Goal: Task Accomplishment & Management: Use online tool/utility

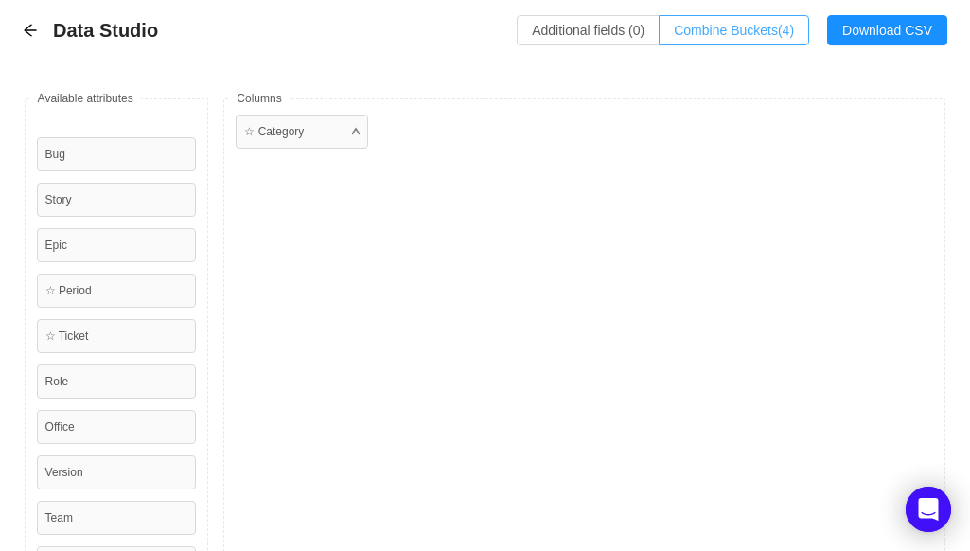
click at [715, 31] on button "Combine Buckets (4)" at bounding box center [733, 30] width 150 height 30
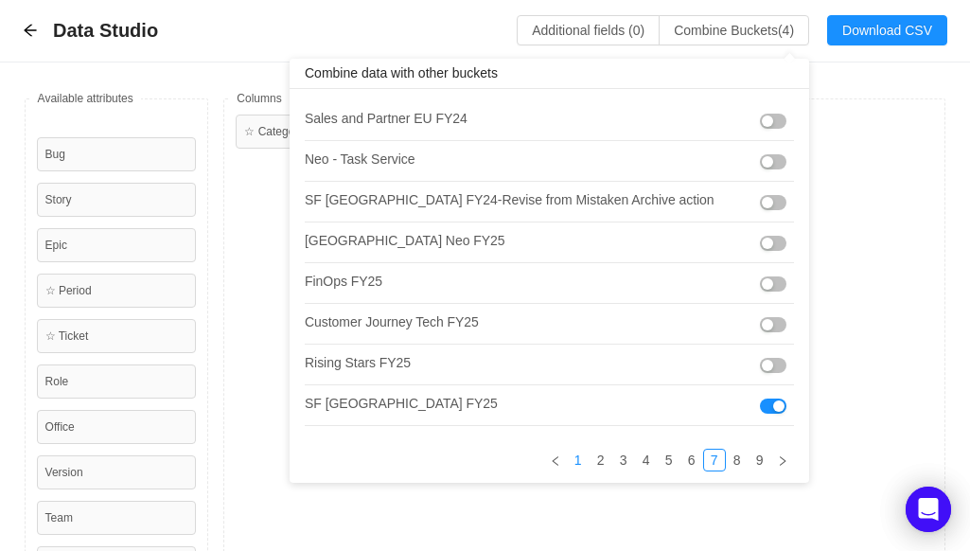
click at [568, 460] on link "1" at bounding box center [578, 459] width 21 height 21
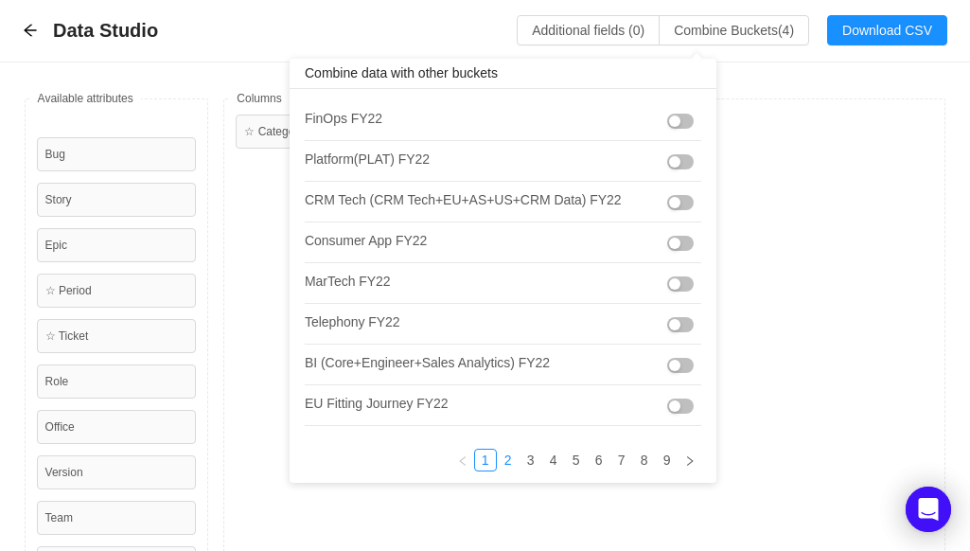
click at [503, 460] on link "2" at bounding box center [508, 459] width 21 height 21
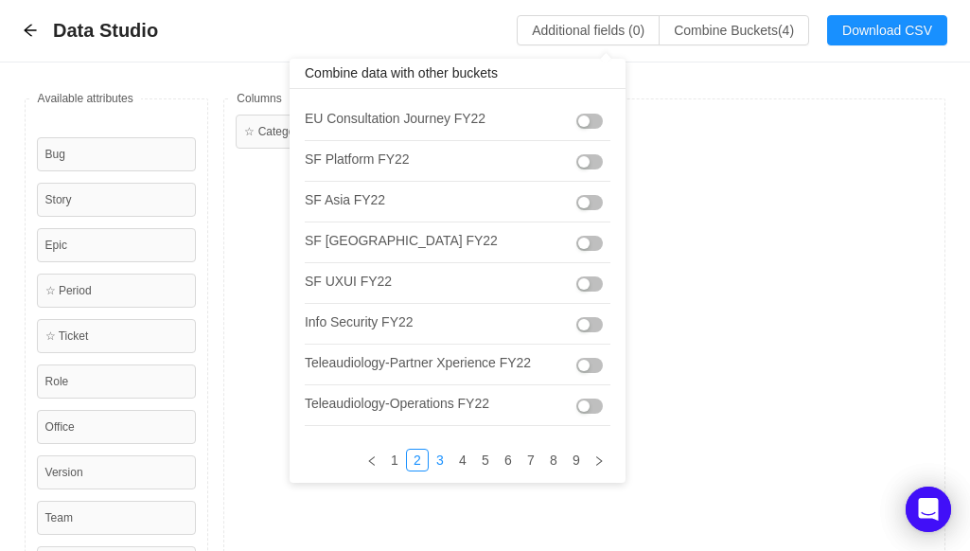
click at [444, 457] on link "3" at bounding box center [439, 459] width 21 height 21
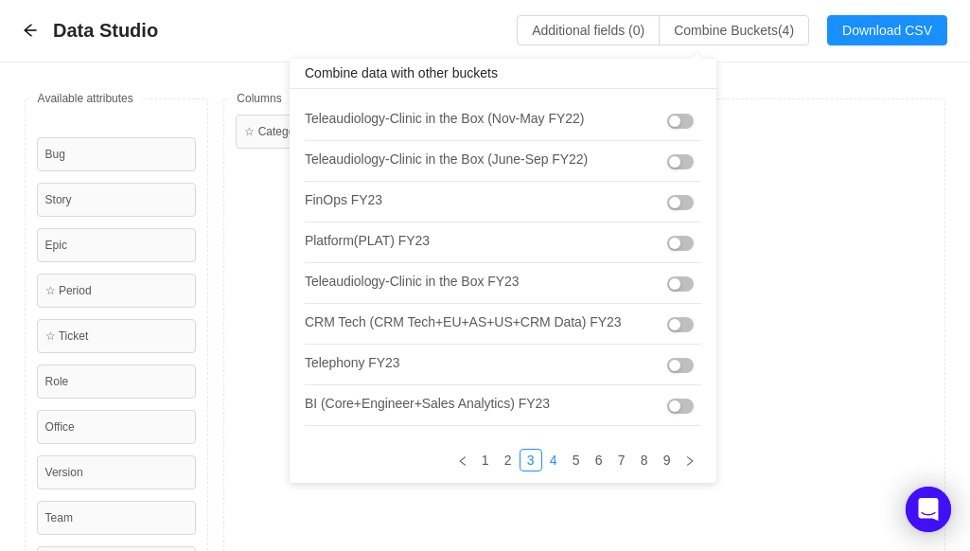
click at [545, 457] on link "4" at bounding box center [553, 459] width 21 height 21
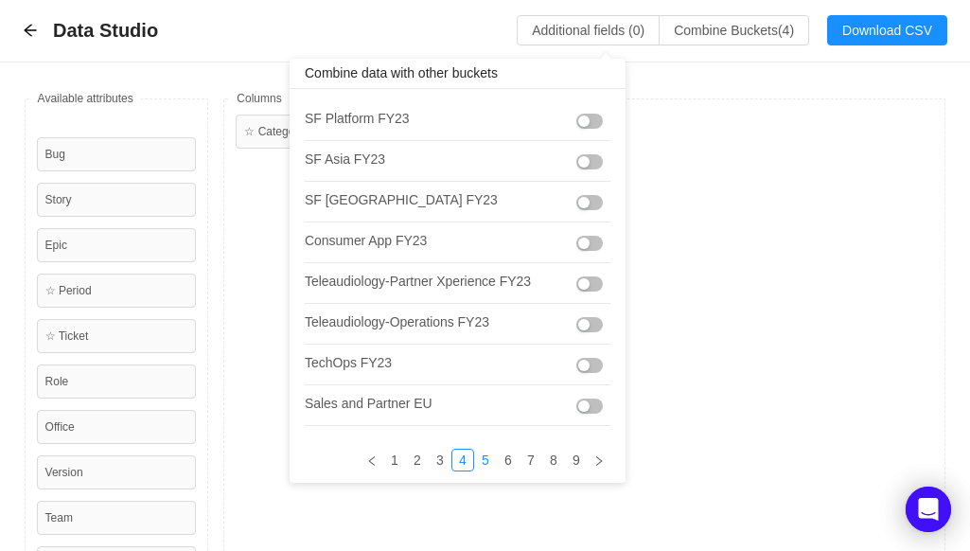
click at [490, 457] on link "5" at bounding box center [485, 459] width 21 height 21
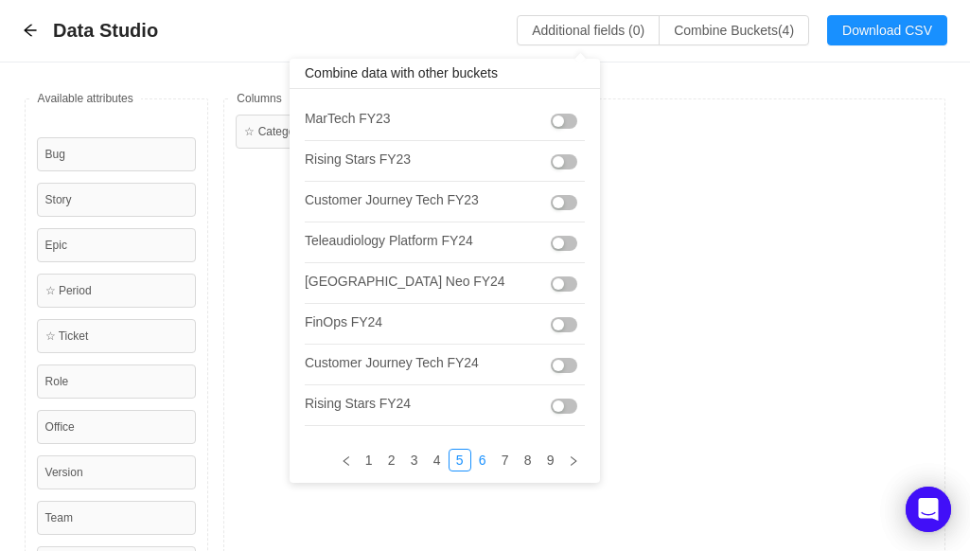
click at [472, 456] on link "6" at bounding box center [482, 459] width 21 height 21
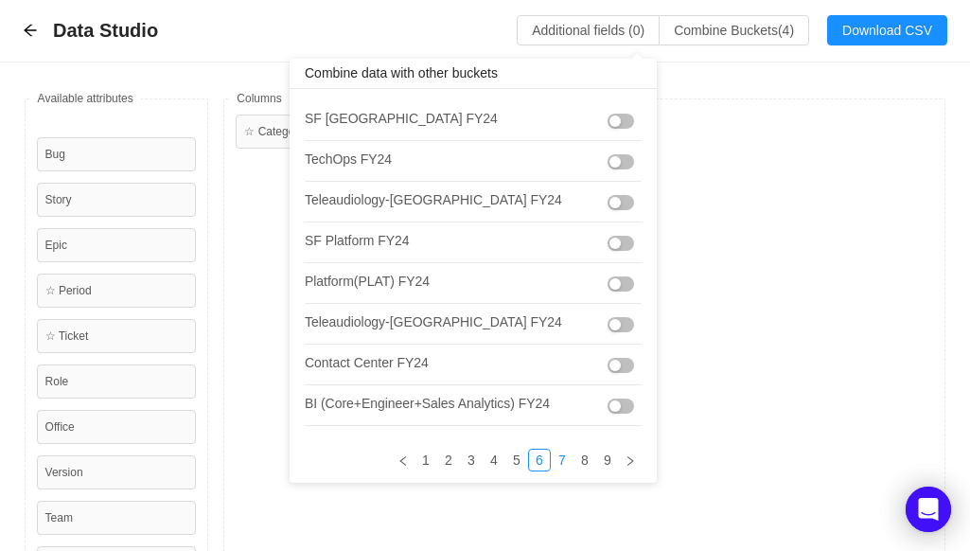
click at [551, 456] on link "7" at bounding box center [561, 459] width 21 height 21
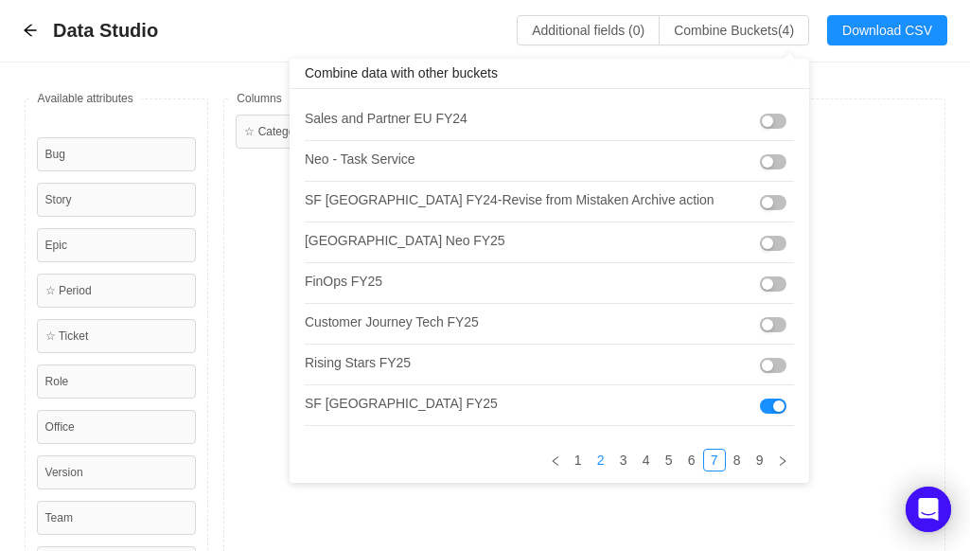
click at [590, 456] on link "2" at bounding box center [600, 459] width 21 height 21
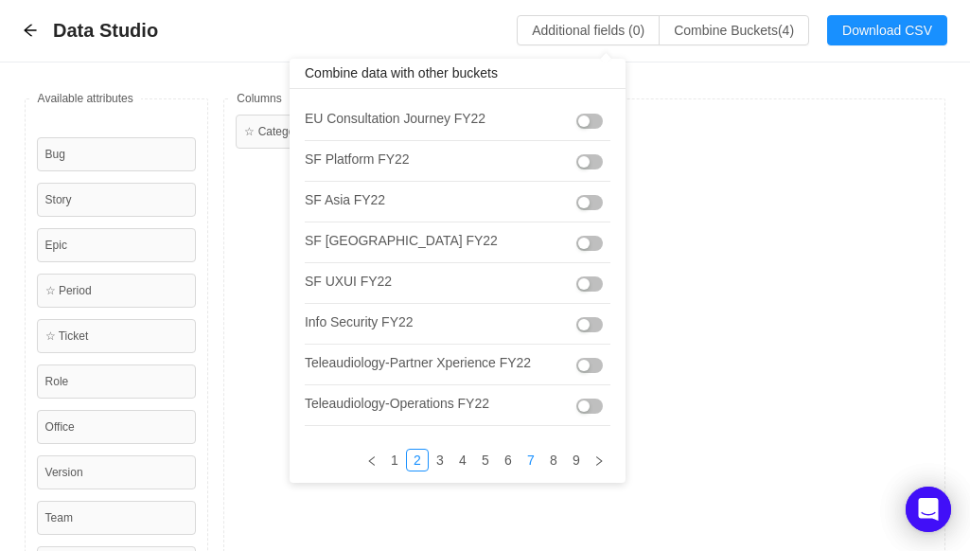
click at [535, 454] on link "7" at bounding box center [530, 459] width 21 height 21
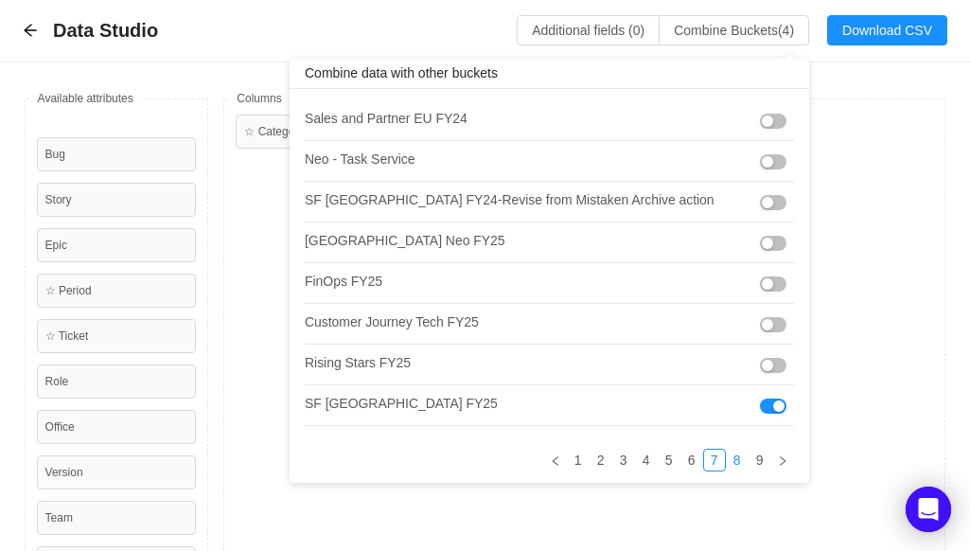
click at [726, 466] on link "8" at bounding box center [736, 459] width 21 height 21
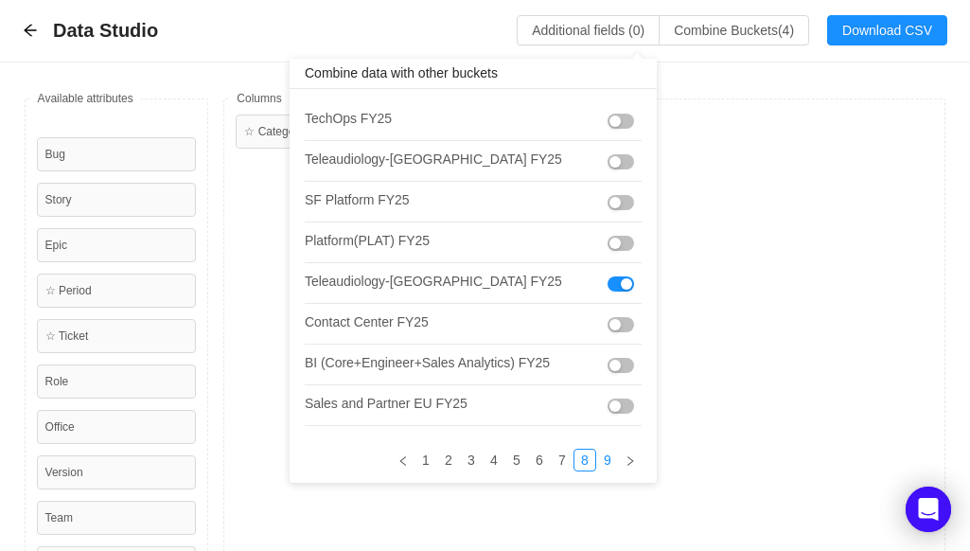
click at [597, 450] on link "9" at bounding box center [607, 459] width 21 height 21
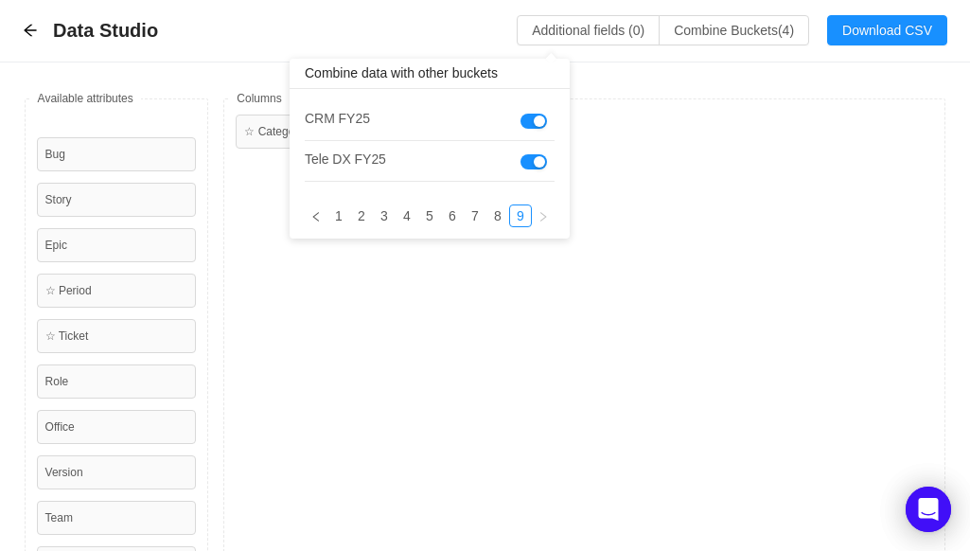
click at [527, 119] on button "button" at bounding box center [533, 121] width 26 height 15
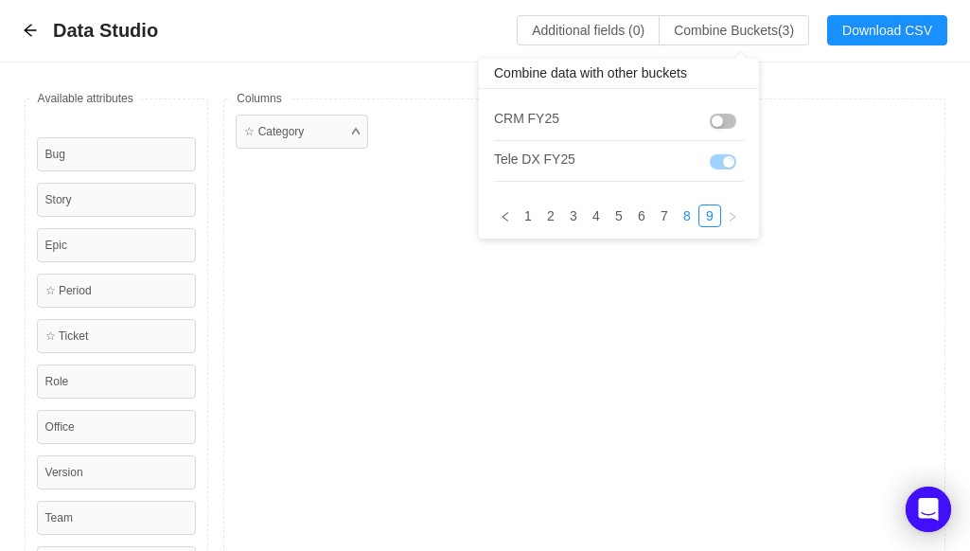
click at [686, 214] on link "8" at bounding box center [686, 215] width 21 height 21
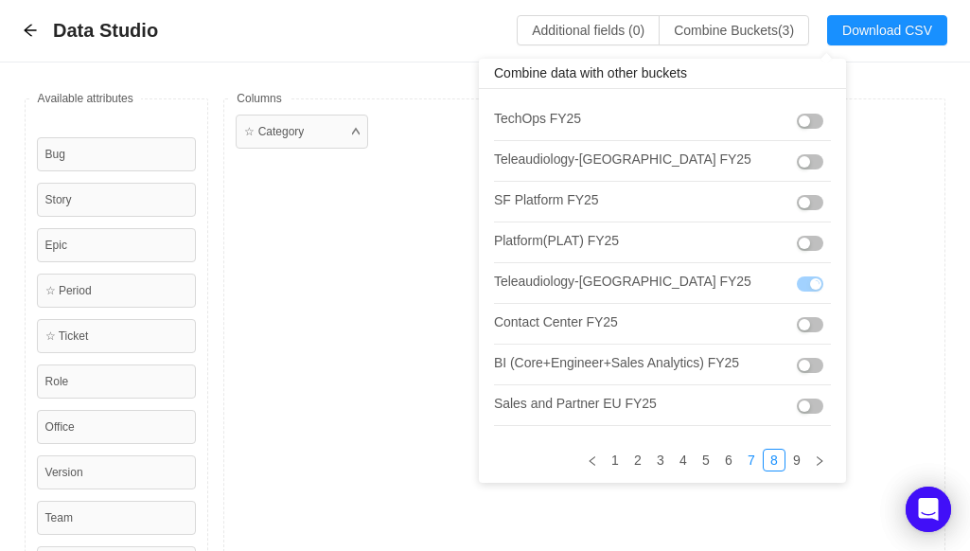
click at [741, 460] on link "7" at bounding box center [751, 459] width 21 height 21
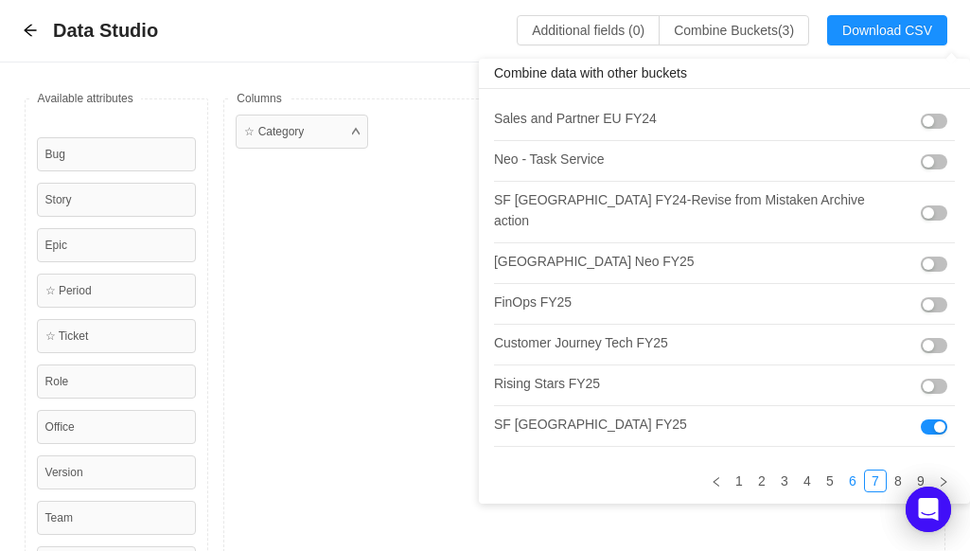
click at [842, 470] on link "6" at bounding box center [852, 480] width 21 height 21
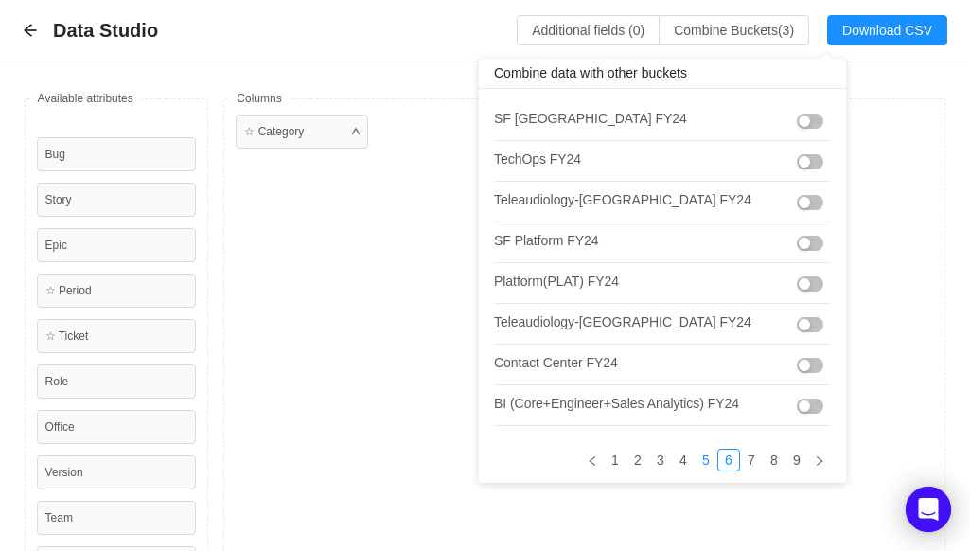
click at [695, 462] on link "5" at bounding box center [705, 459] width 21 height 21
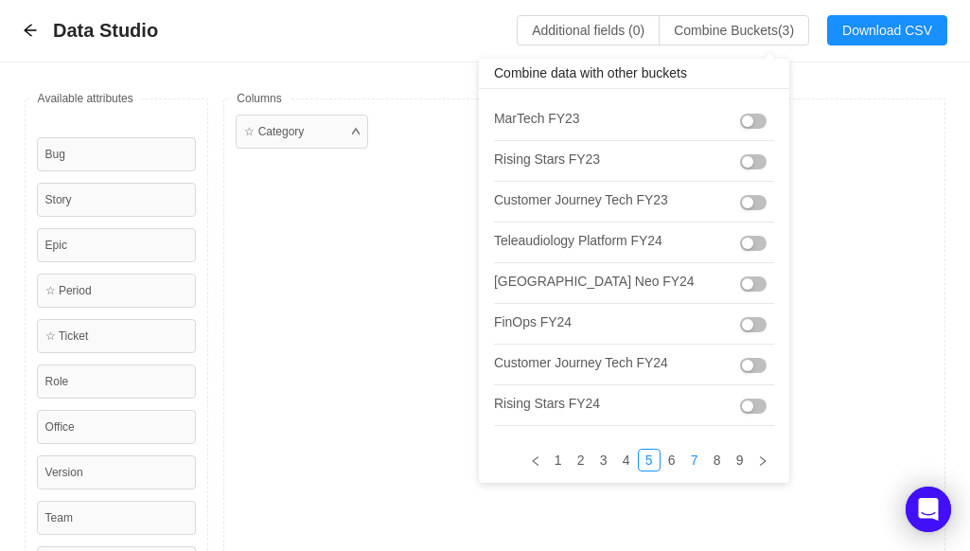
click at [684, 459] on link "7" at bounding box center [694, 459] width 21 height 21
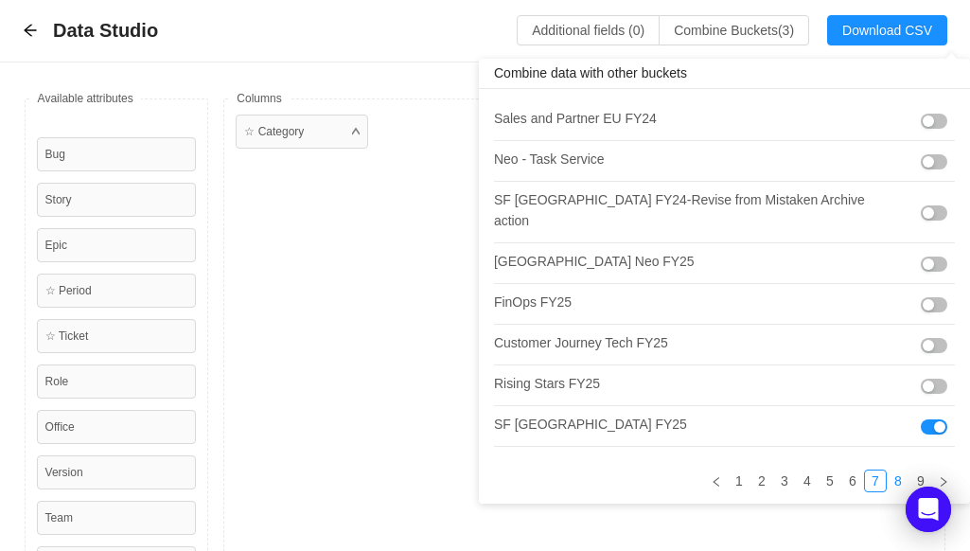
click at [887, 470] on link "8" at bounding box center [897, 480] width 21 height 21
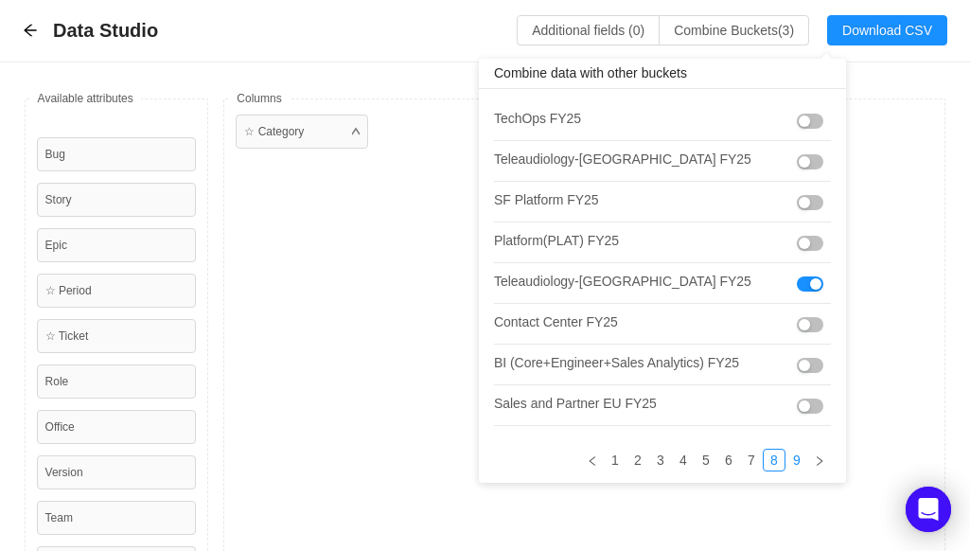
click at [786, 455] on link "9" at bounding box center [796, 459] width 21 height 21
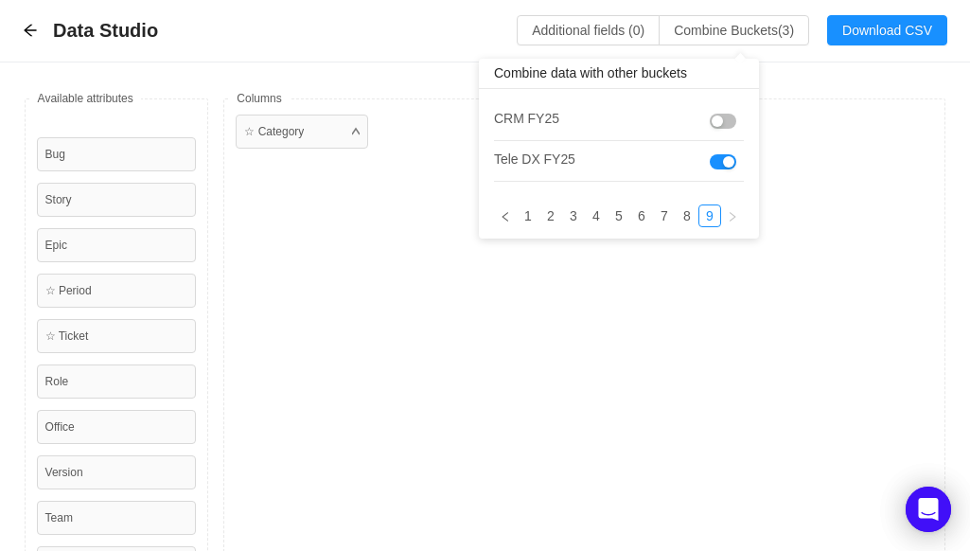
click at [708, 376] on div "☆ Category" at bounding box center [584, 347] width 722 height 498
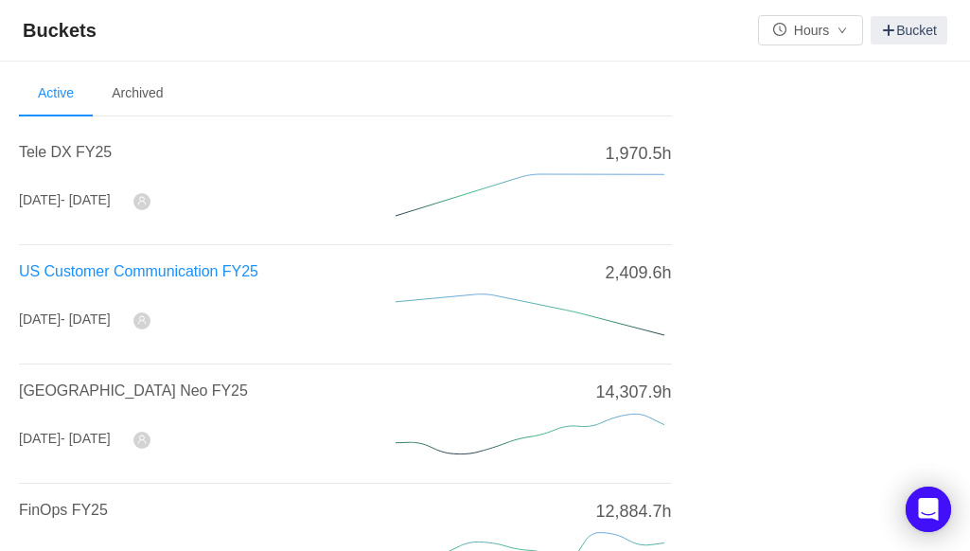
click at [209, 278] on span "US Customer Communication FY25" at bounding box center [138, 271] width 239 height 16
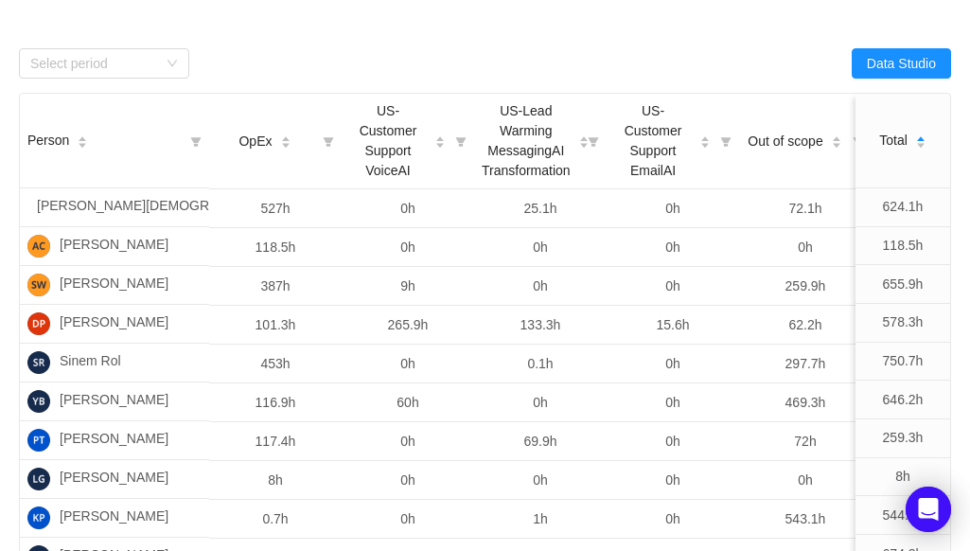
scroll to position [481, 0]
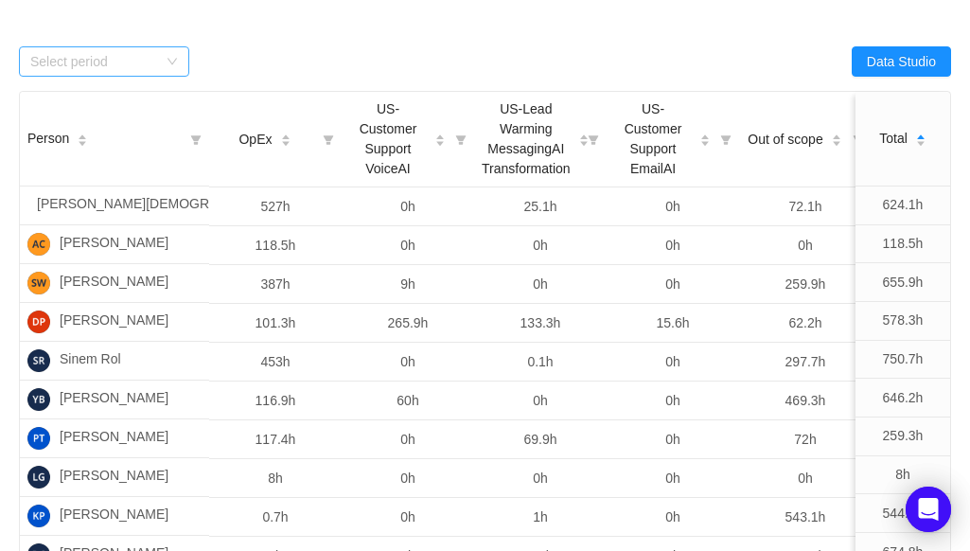
click at [123, 67] on div "Select period" at bounding box center [93, 61] width 127 height 19
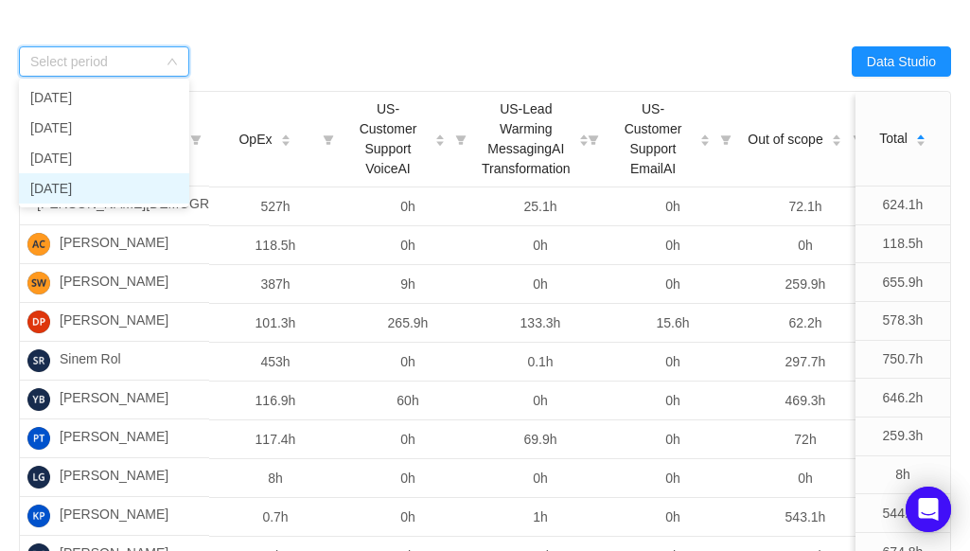
click at [87, 194] on li "September 2025" at bounding box center [104, 188] width 170 height 30
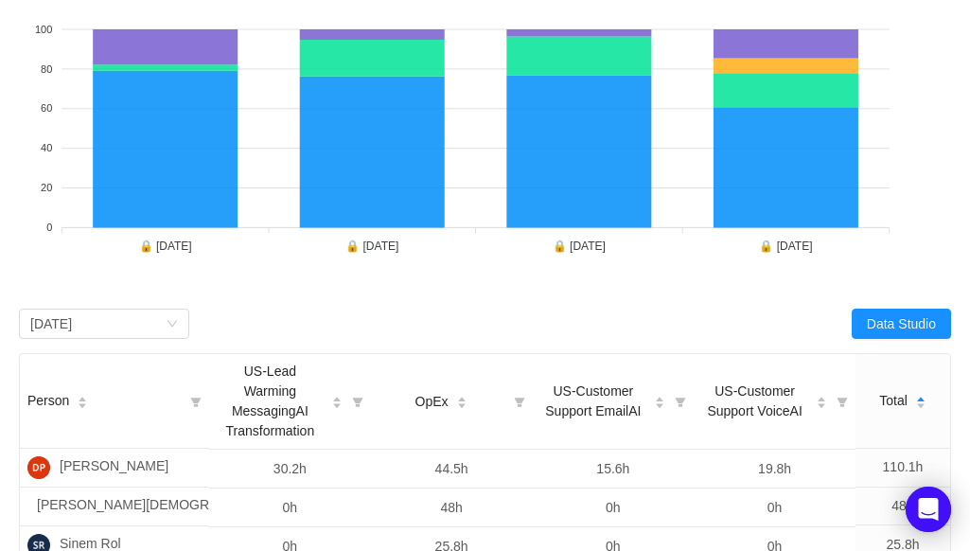
scroll to position [0, 0]
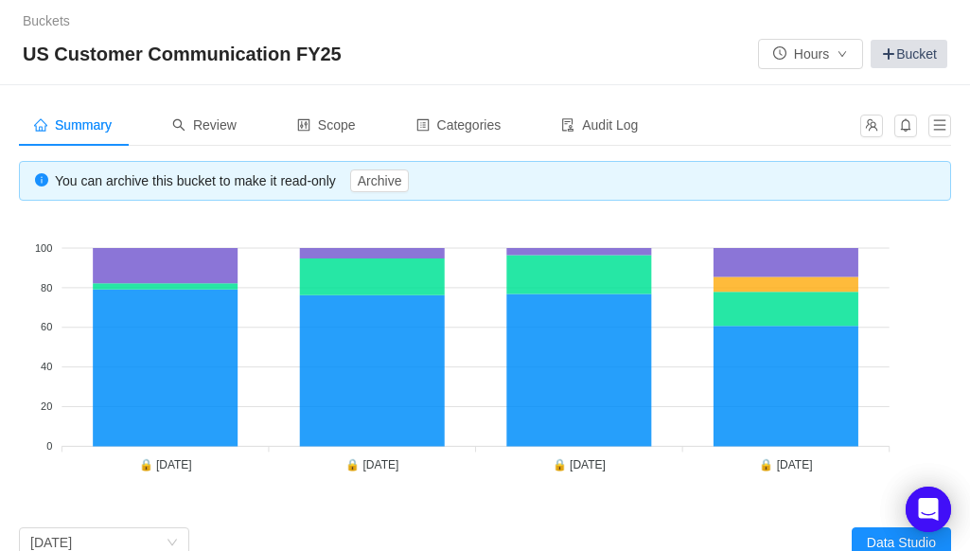
click at [908, 52] on link "Bucket" at bounding box center [908, 54] width 77 height 28
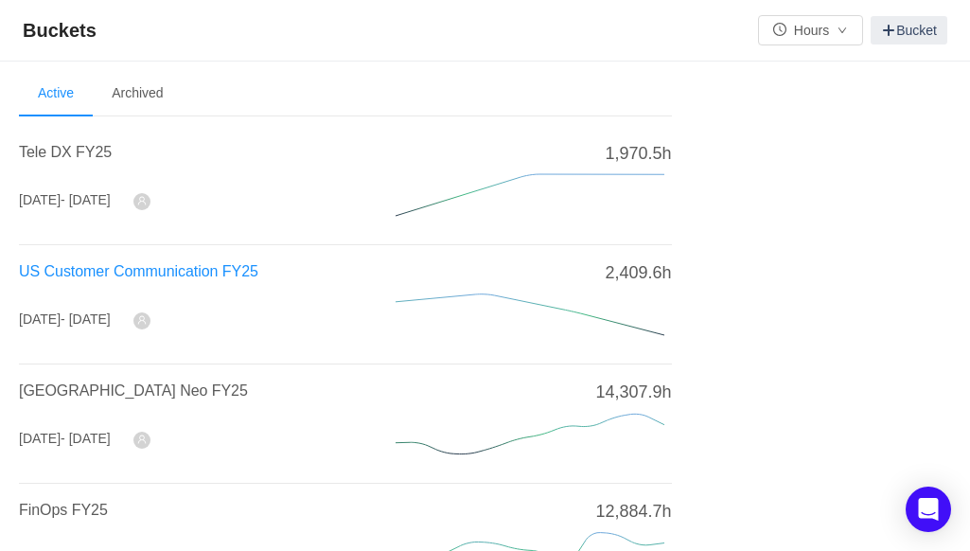
click at [232, 274] on span "US Customer Communication FY25" at bounding box center [138, 271] width 239 height 16
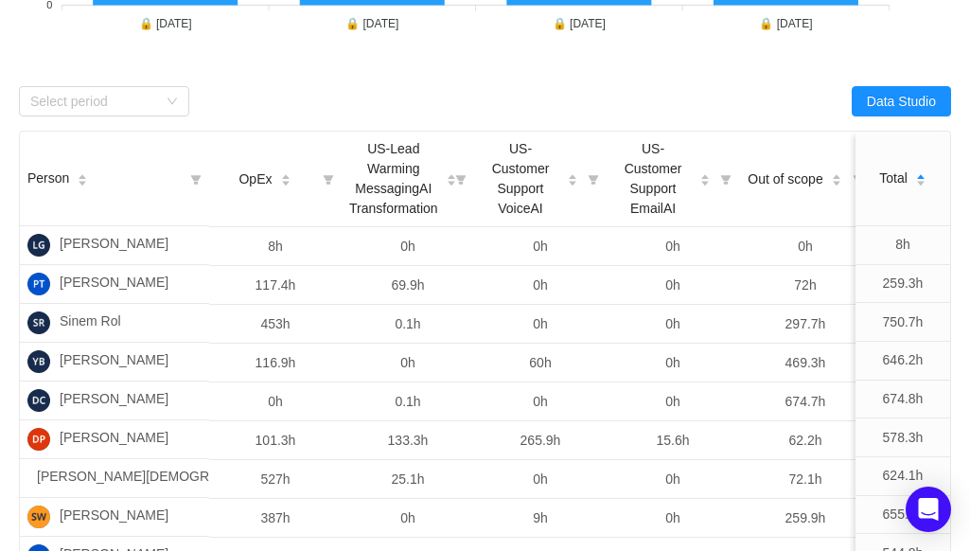
scroll to position [444, 0]
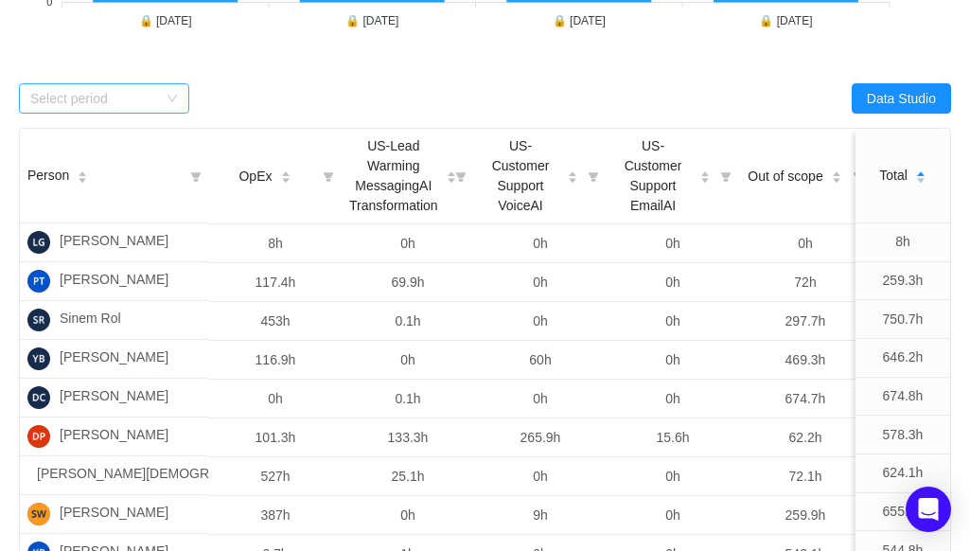
click at [95, 101] on div "Select period" at bounding box center [93, 98] width 127 height 19
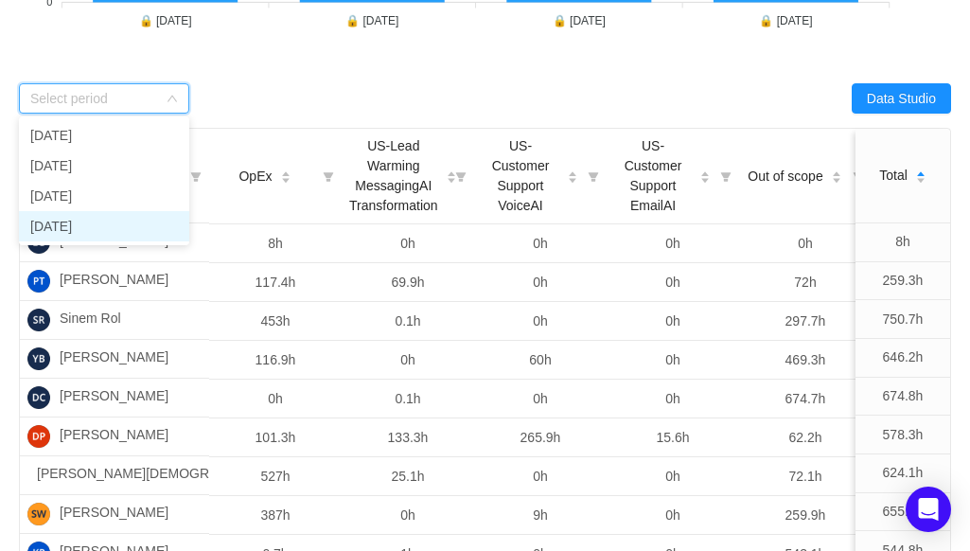
click at [45, 226] on li "September 2025" at bounding box center [104, 226] width 170 height 30
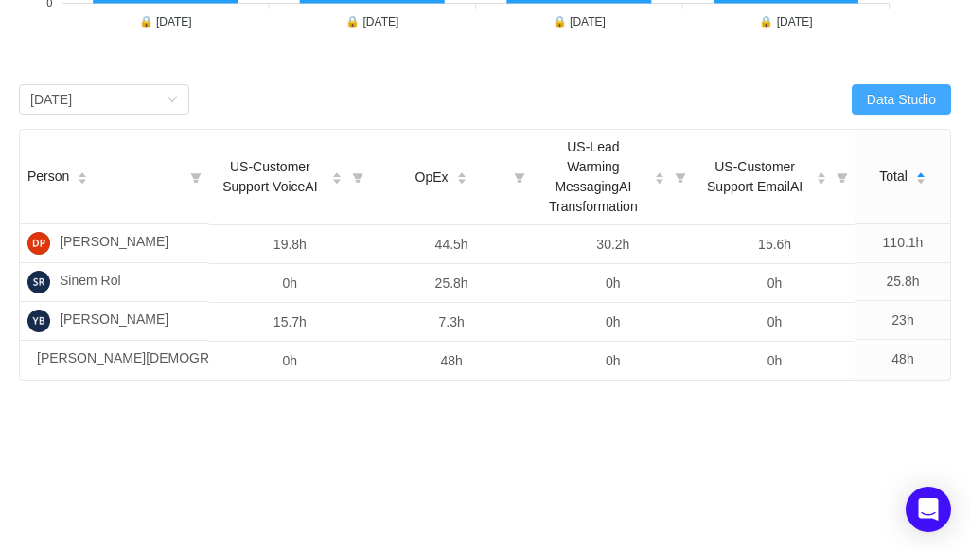
click at [887, 96] on button "Data Studio" at bounding box center [900, 99] width 99 height 30
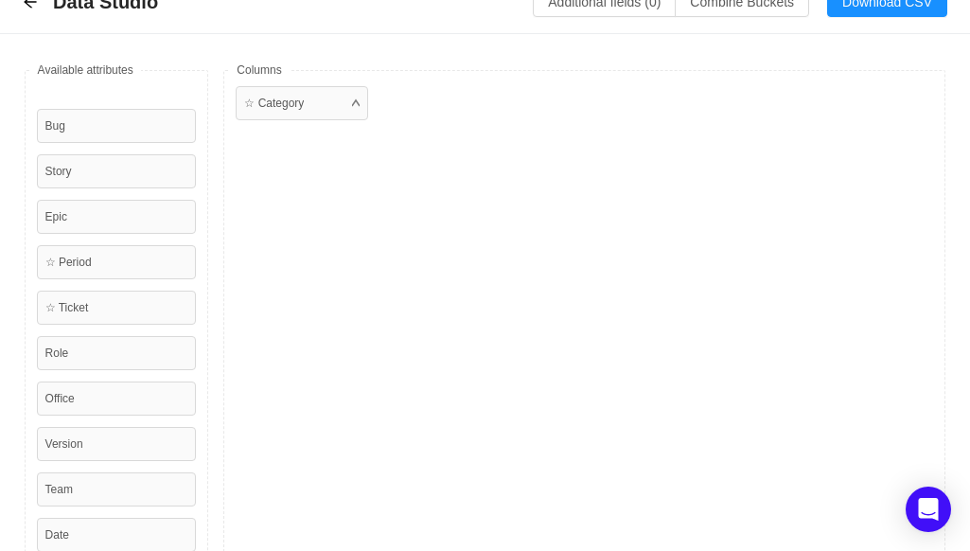
scroll to position [0, 0]
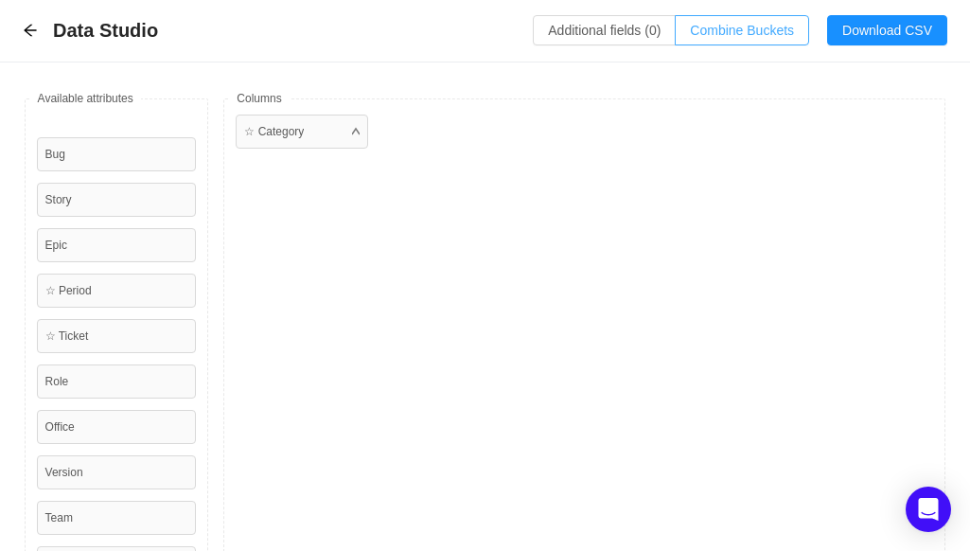
click at [726, 33] on button "Combine Buckets (0)" at bounding box center [741, 30] width 134 height 30
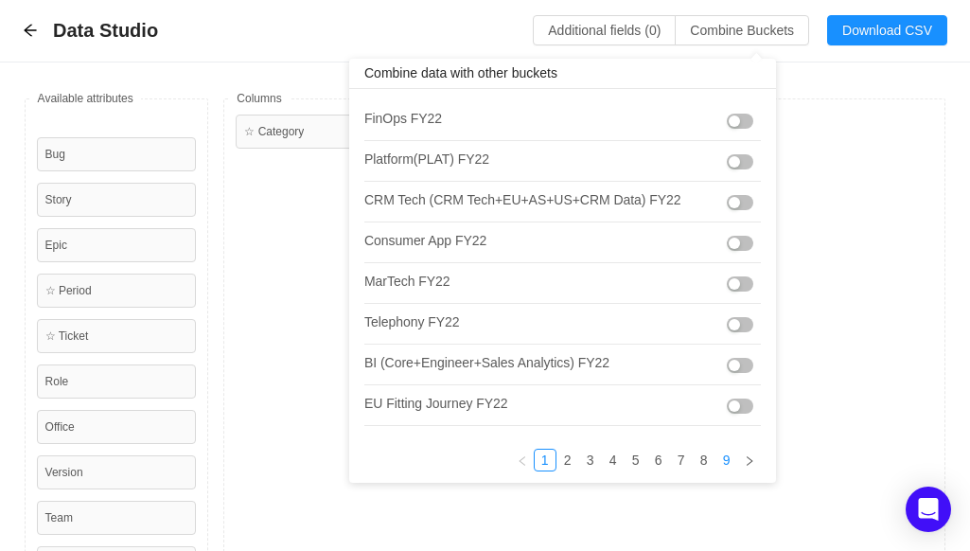
click at [716, 460] on link "9" at bounding box center [726, 459] width 21 height 21
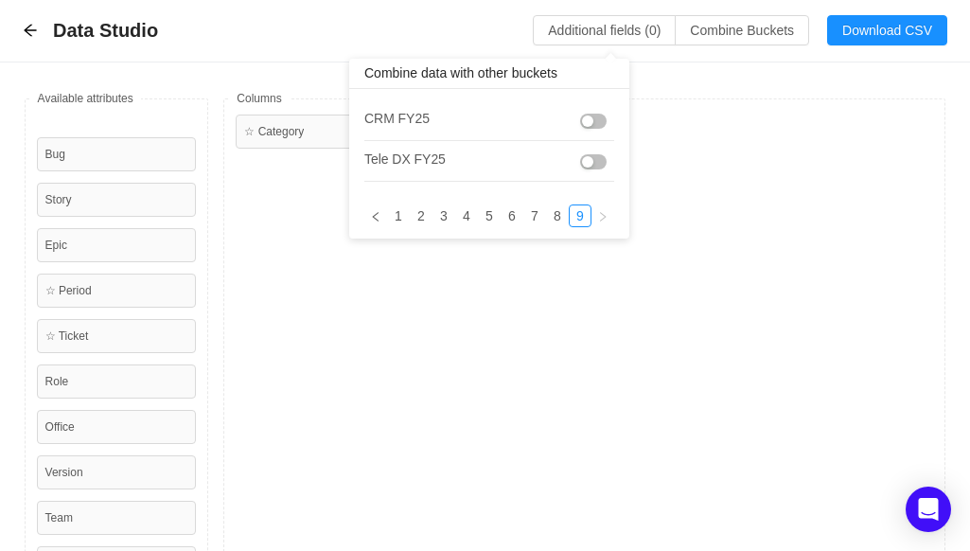
click at [590, 158] on button "button" at bounding box center [593, 161] width 26 height 15
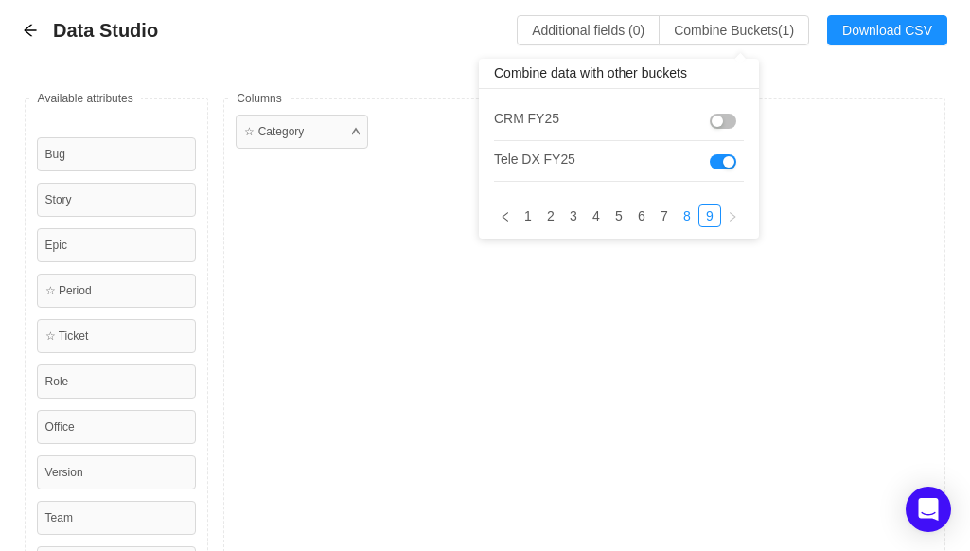
click at [685, 212] on link "8" at bounding box center [686, 215] width 21 height 21
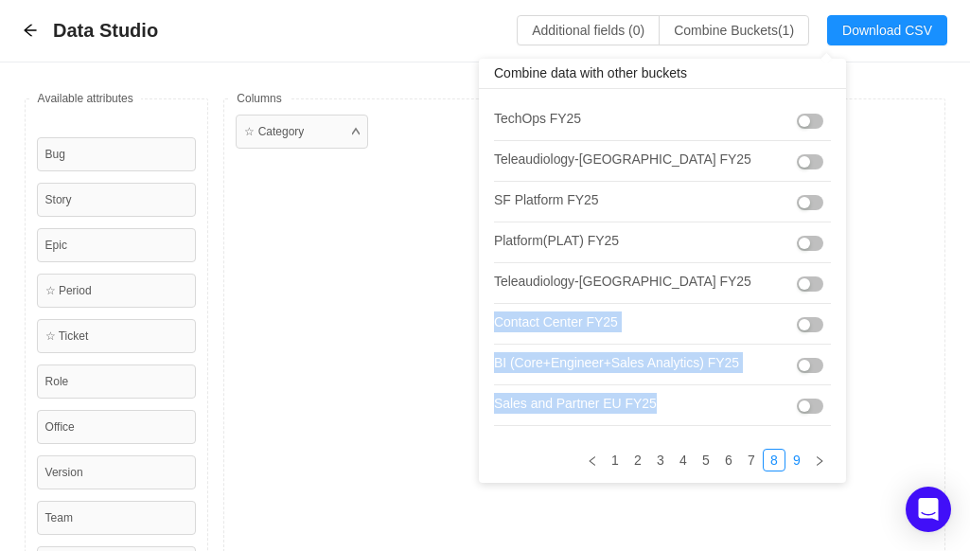
drag, startPoint x: 799, startPoint y: 275, endPoint x: 787, endPoint y: 456, distance: 181.1
click at [787, 456] on div "TechOps FY25 Teleaudiology-Europe FY25 SF Platform FY25 Platform(PLAT) FY25 Tel…" at bounding box center [662, 285] width 337 height 371
click at [787, 456] on link "9" at bounding box center [796, 459] width 21 height 21
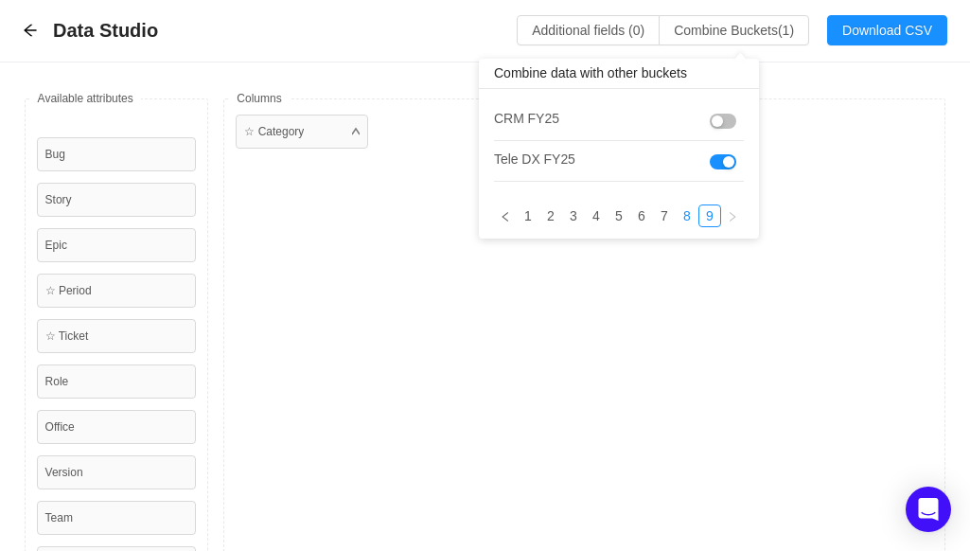
click at [687, 220] on link "8" at bounding box center [686, 215] width 21 height 21
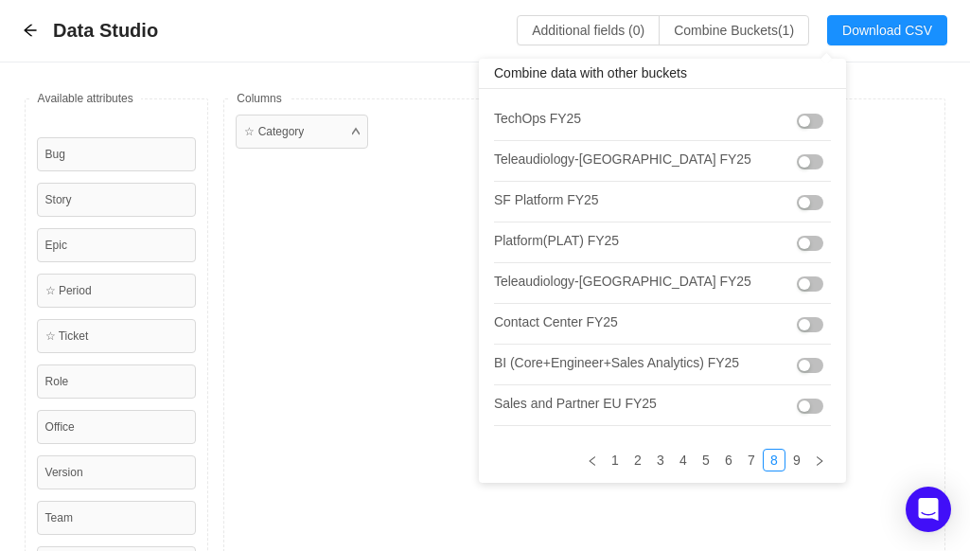
click at [796, 286] on button "button" at bounding box center [809, 283] width 26 height 15
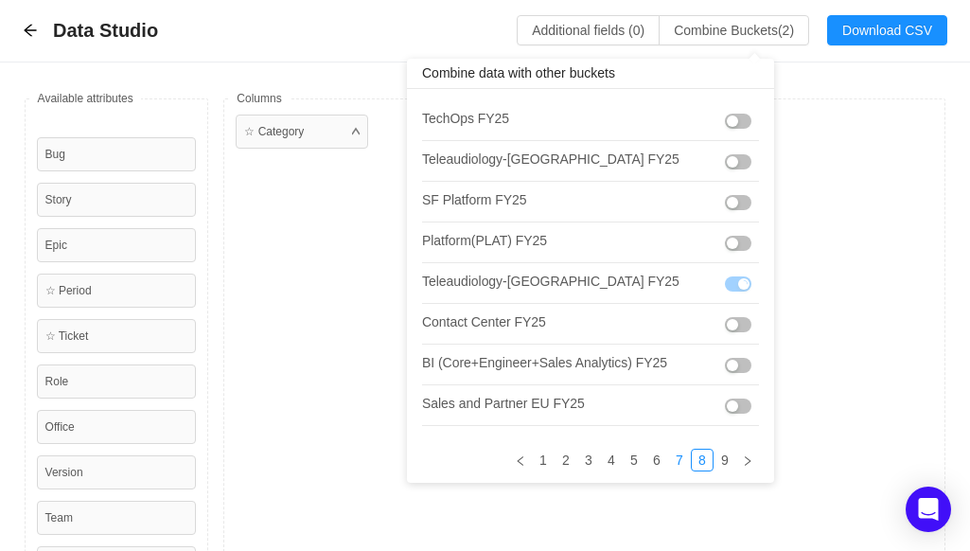
click at [669, 459] on link "7" at bounding box center [679, 459] width 21 height 21
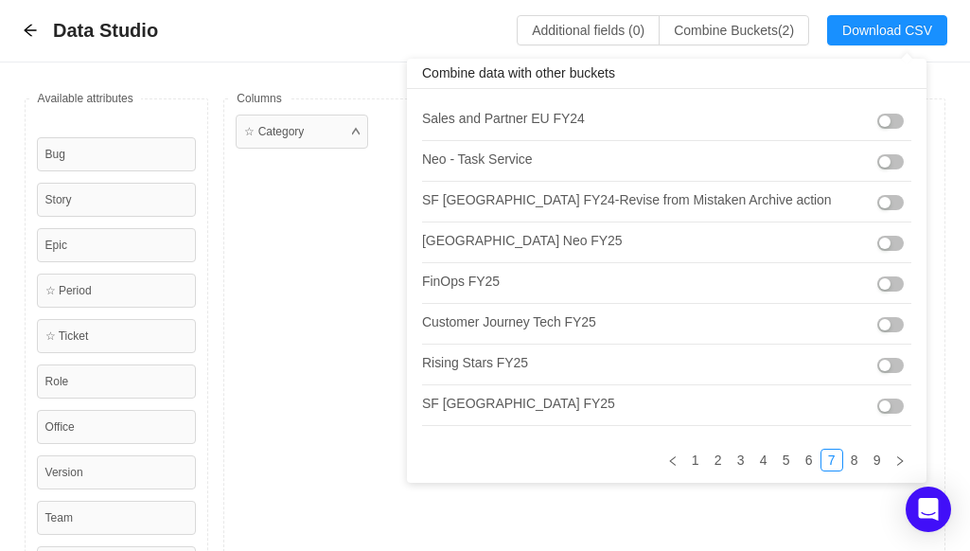
click at [877, 408] on button "button" at bounding box center [890, 405] width 26 height 15
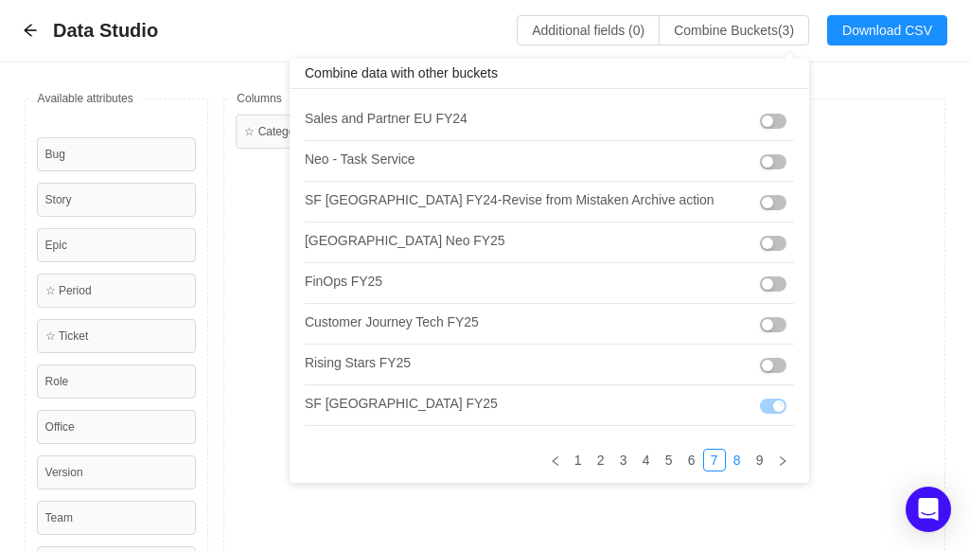
click at [726, 463] on link "8" at bounding box center [736, 459] width 21 height 21
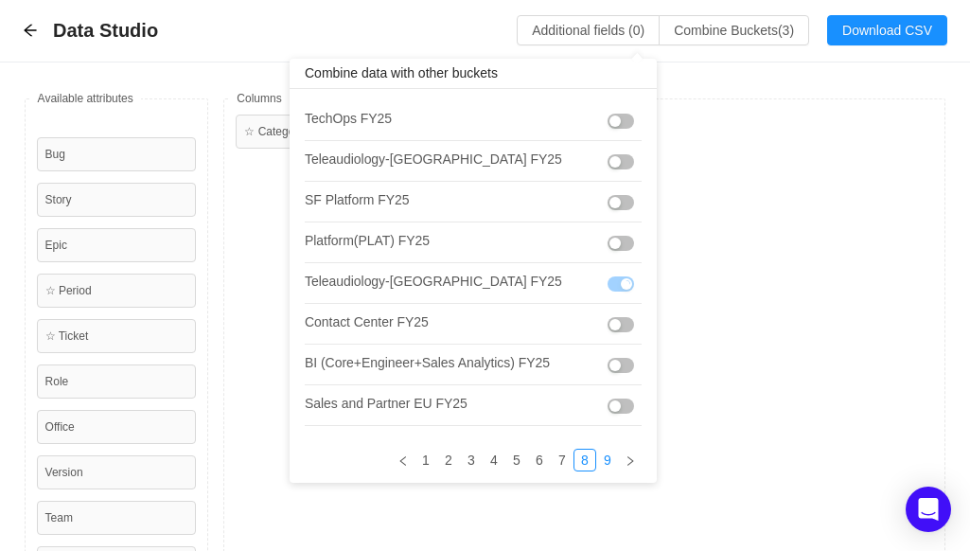
click at [597, 456] on link "9" at bounding box center [607, 459] width 21 height 21
